Goal: Task Accomplishment & Management: Manage account settings

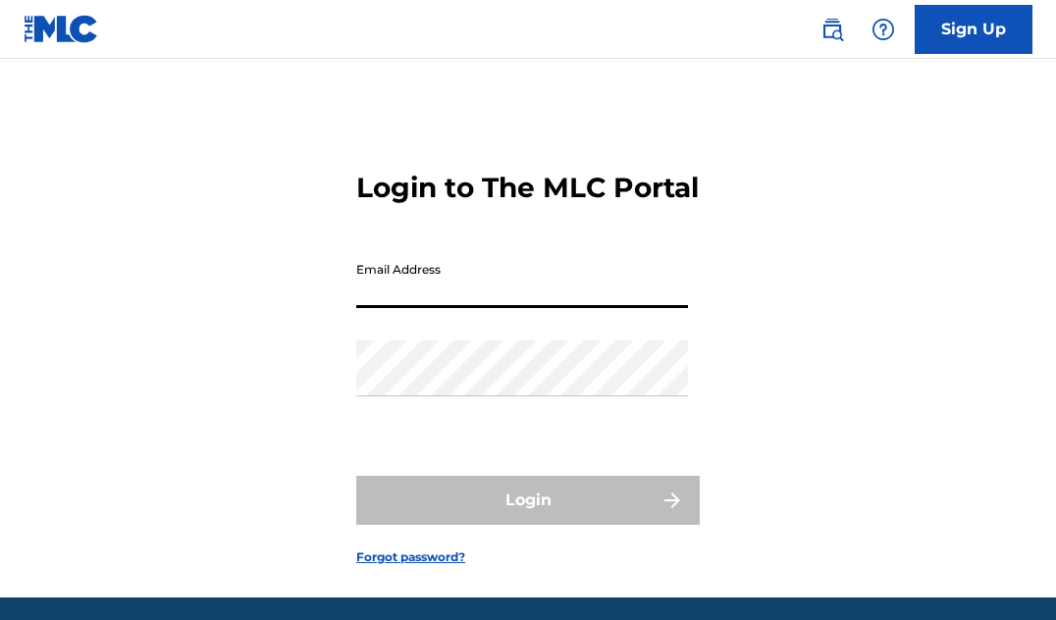
click at [454, 308] on input "Email Address" at bounding box center [522, 280] width 332 height 56
type input "[EMAIL_ADDRESS][DOMAIN_NAME]"
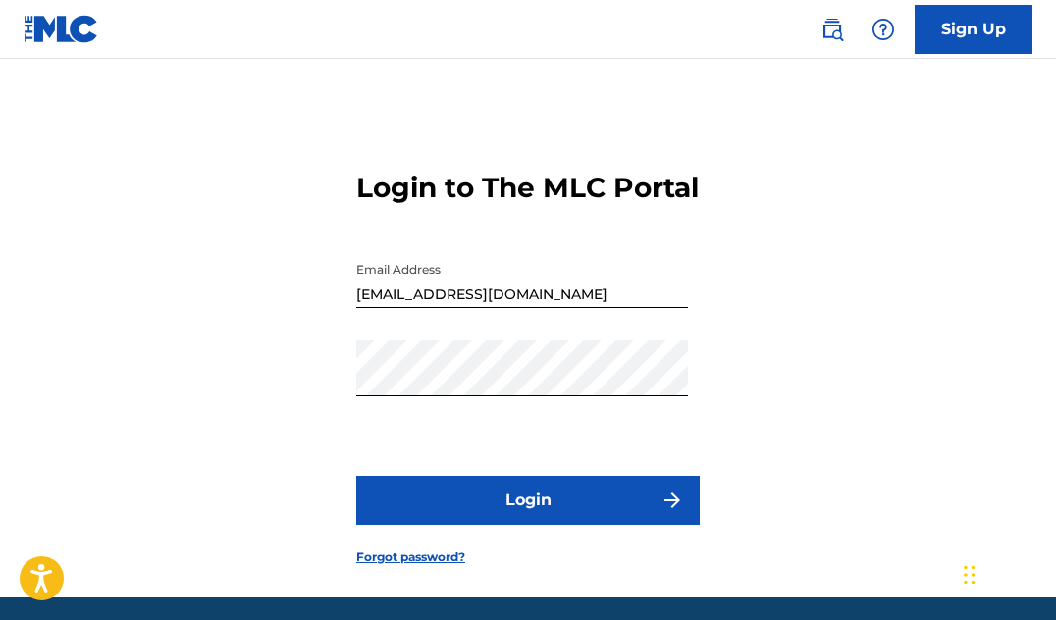
click at [525, 518] on button "Login" at bounding box center [528, 500] width 344 height 49
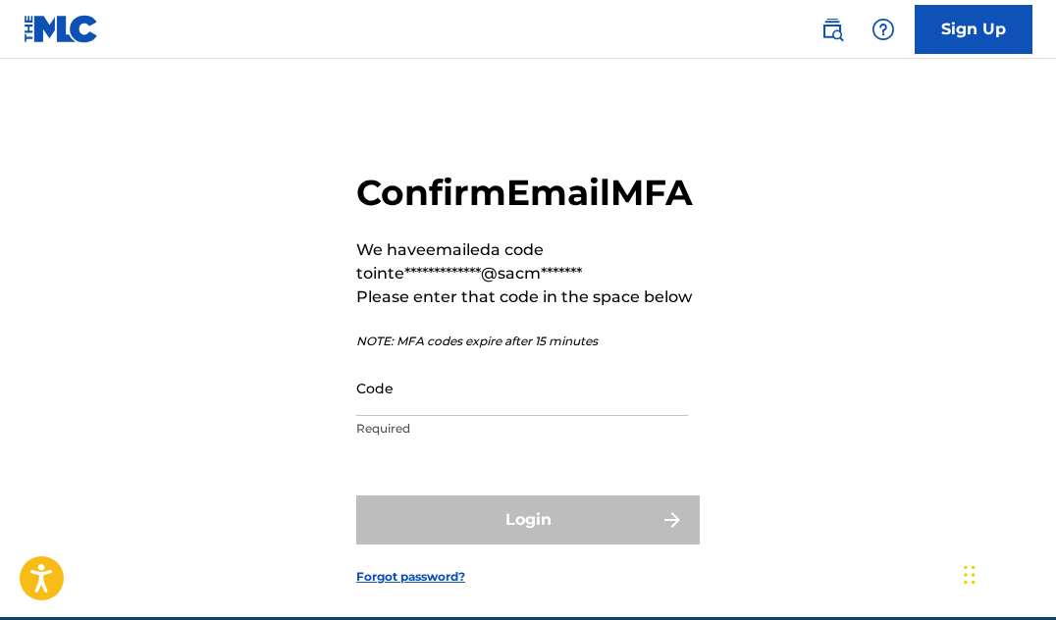
click at [879, 356] on div "**********" at bounding box center [528, 363] width 1056 height 510
click at [399, 416] on input "Code" at bounding box center [522, 388] width 332 height 56
paste input "398844"
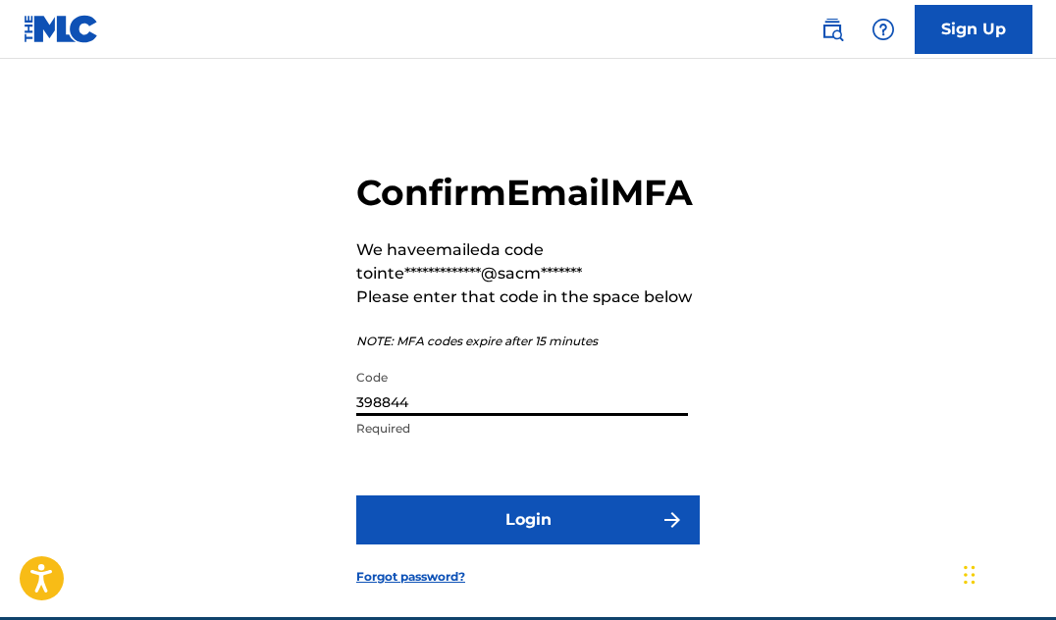
type input "398844"
click at [476, 545] on button "Login" at bounding box center [528, 520] width 344 height 49
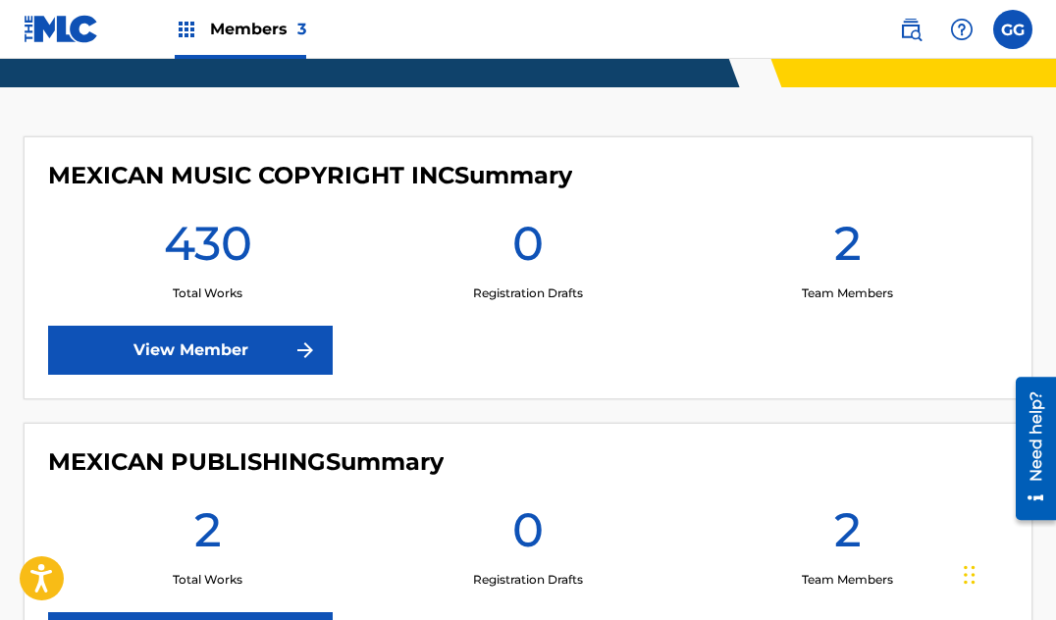
scroll to position [589, 0]
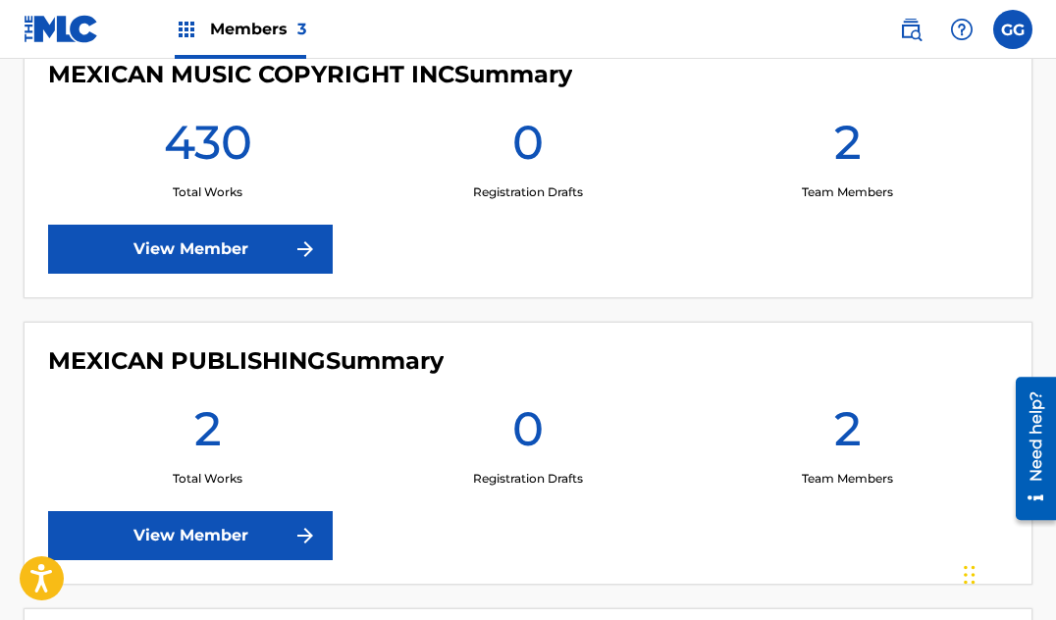
click at [150, 262] on link "View Member" at bounding box center [190, 249] width 285 height 49
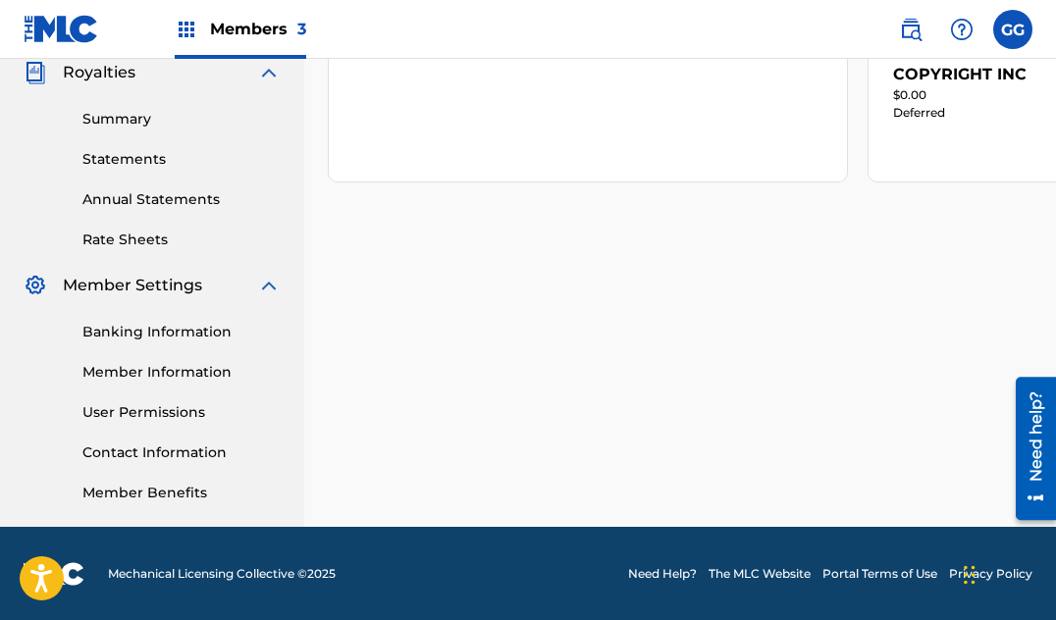
scroll to position [597, 0]
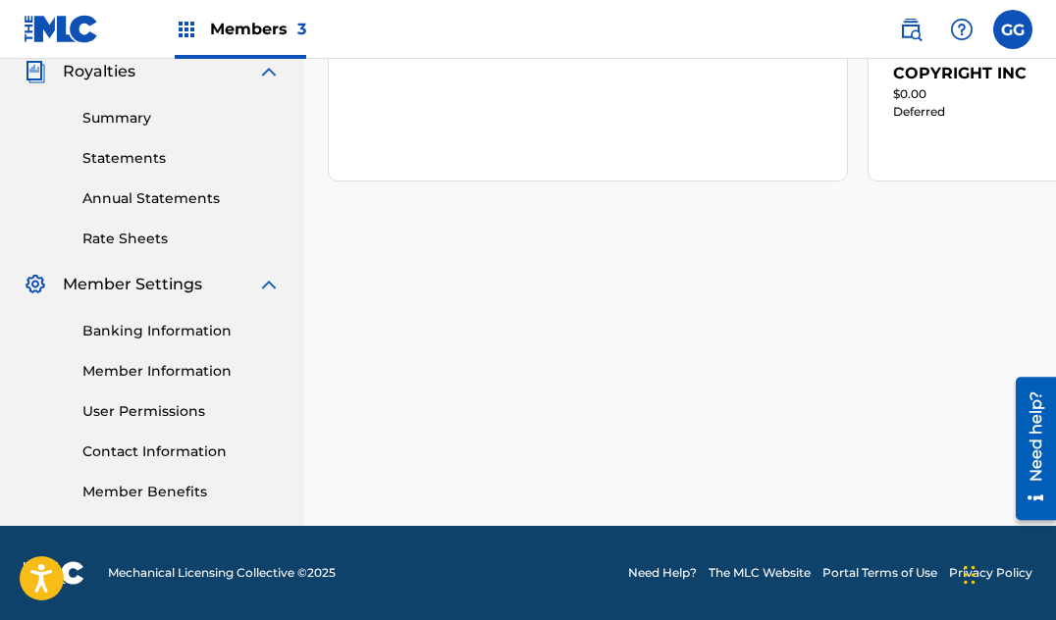
click at [186, 340] on link "Banking Information" at bounding box center [181, 331] width 198 height 21
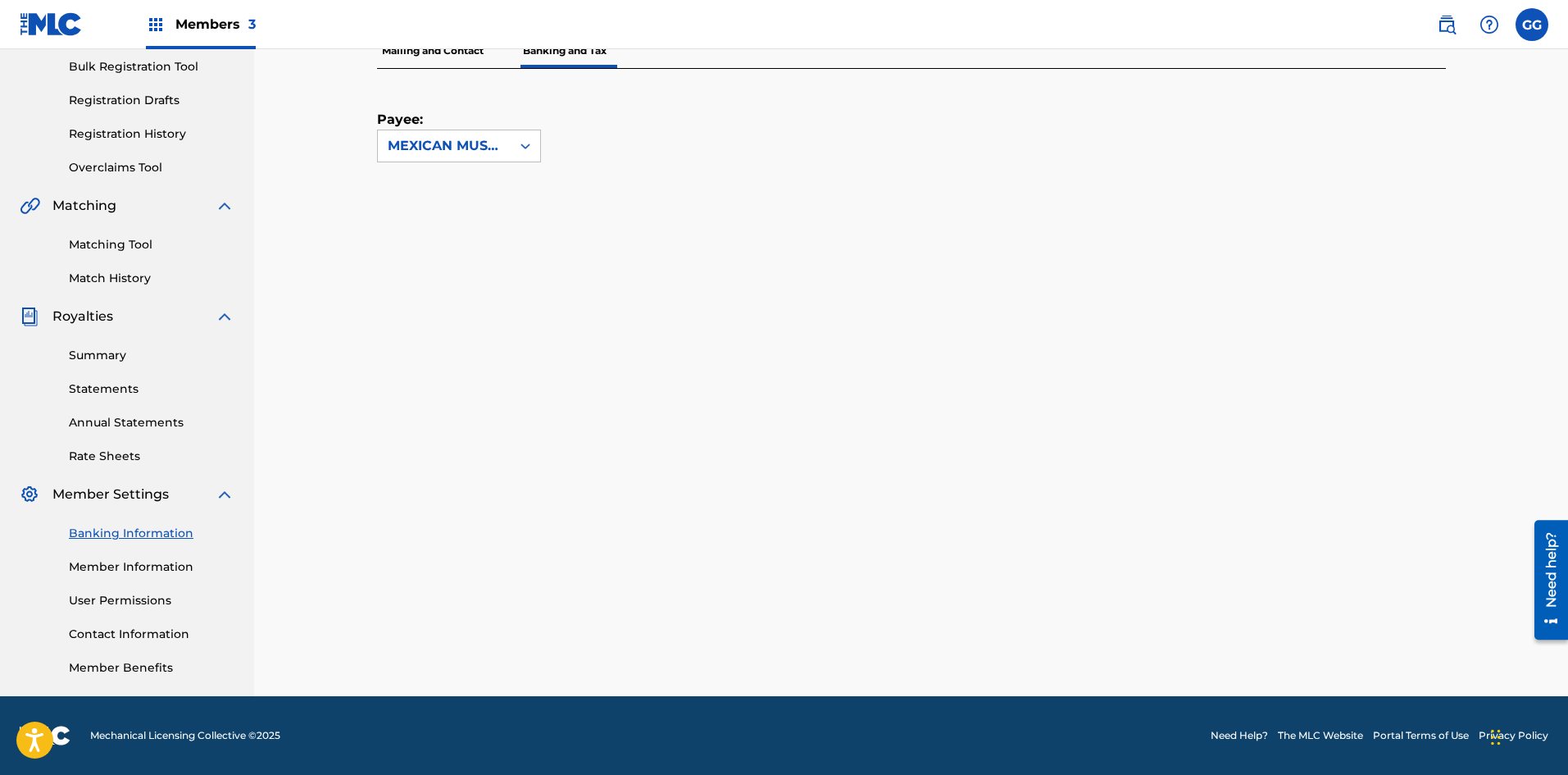
scroll to position [242, 0]
click at [128, 518] on link "Banking Information" at bounding box center [151, 533] width 165 height 18
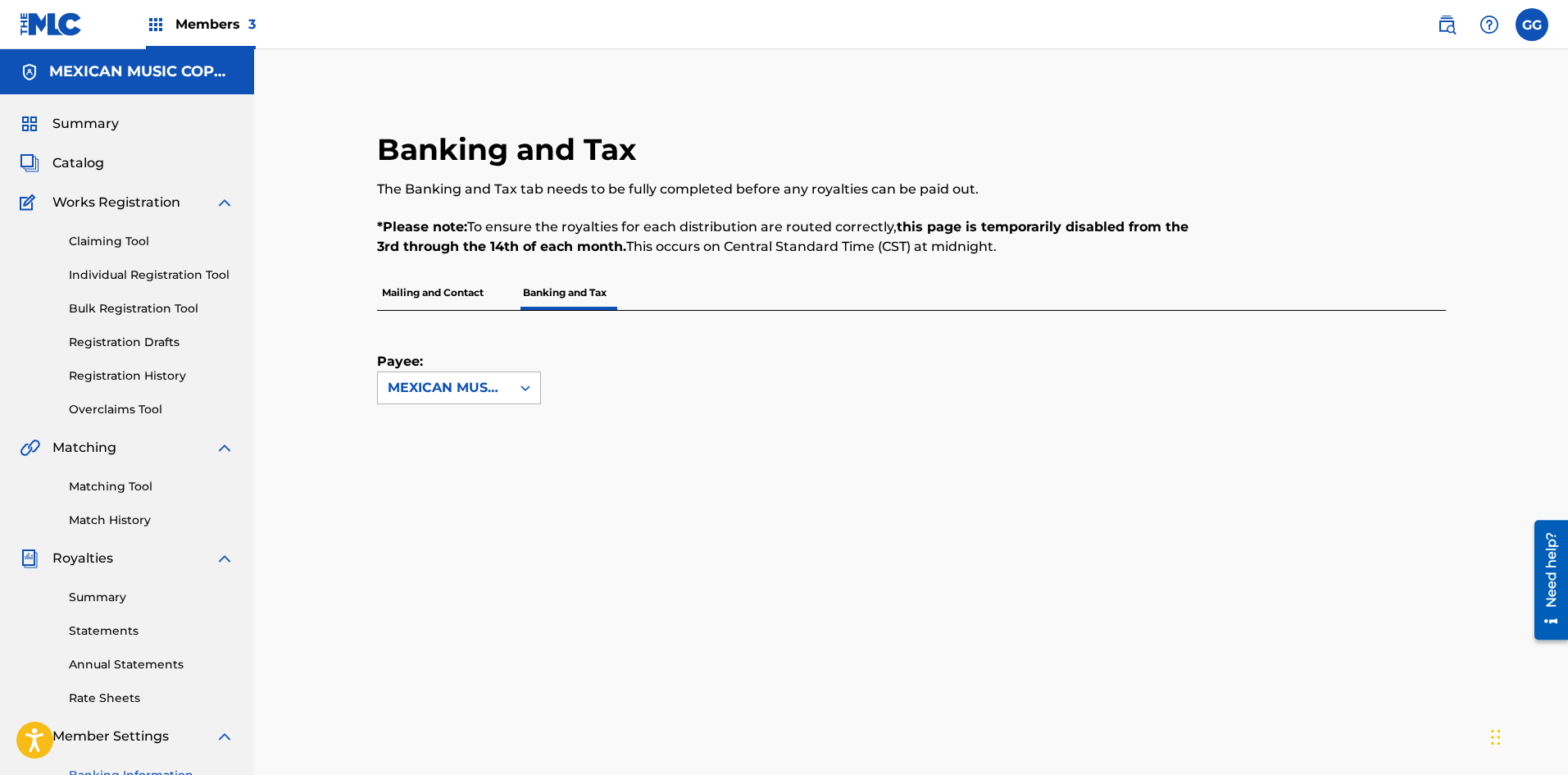
click at [489, 381] on div "MEXICAN MUSIC COPYRIGHT INC" at bounding box center [443, 388] width 113 height 20
click at [475, 422] on div "MEXICAN MUSIC COPYRIGHT INC" at bounding box center [459, 434] width 162 height 61
click at [551, 298] on p "Banking and Tax" at bounding box center [564, 292] width 94 height 34
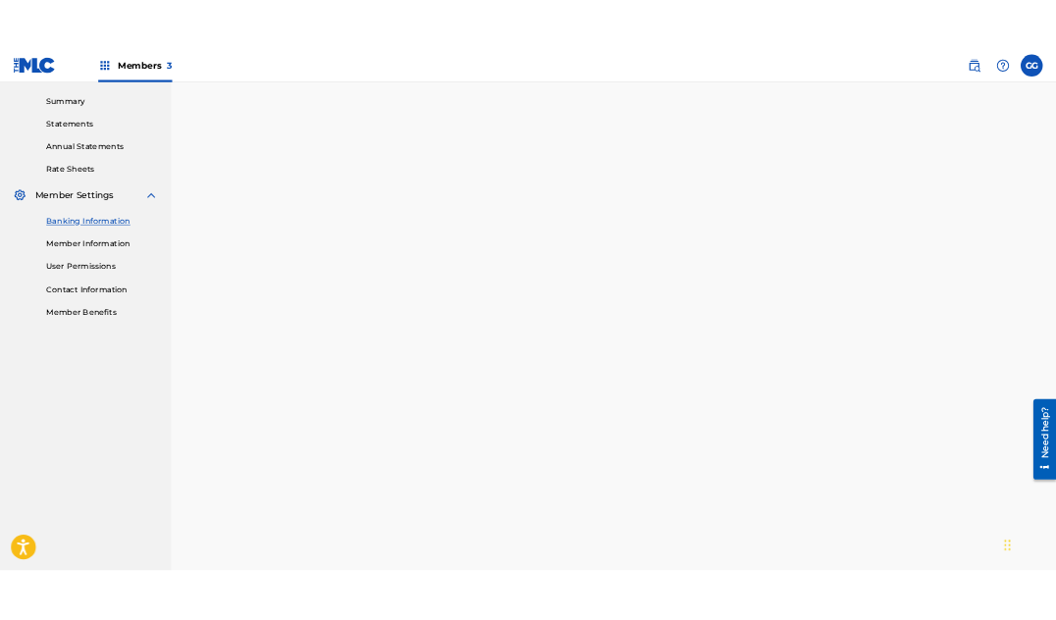
scroll to position [589, 0]
